Goal: Task Accomplishment & Management: Manage account settings

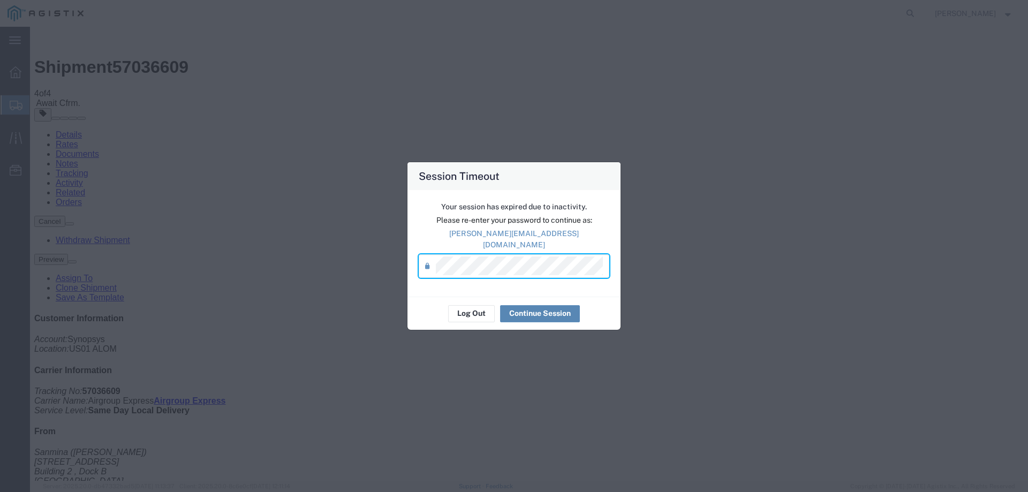
click at [523, 314] on button "Continue Session" at bounding box center [540, 313] width 80 height 17
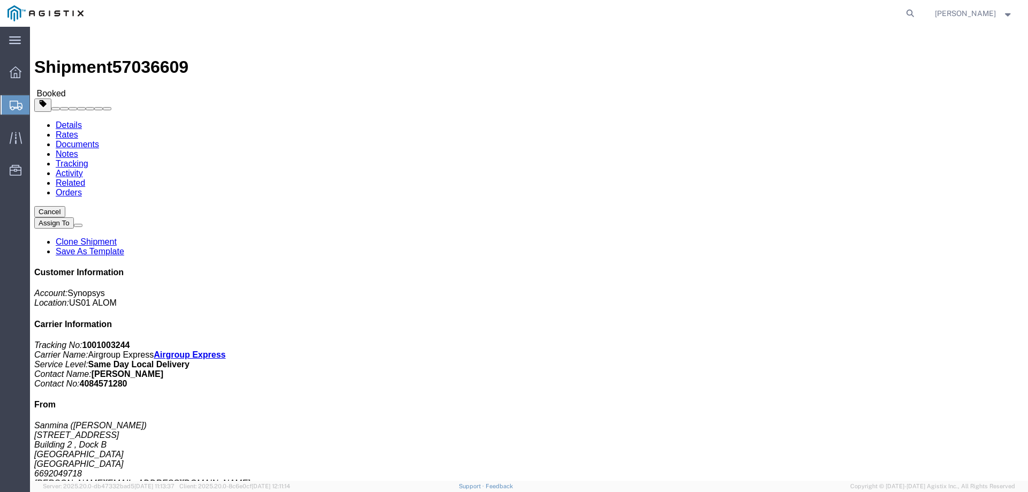
click link "Documents"
